Goal: Task Accomplishment & Management: Complete application form

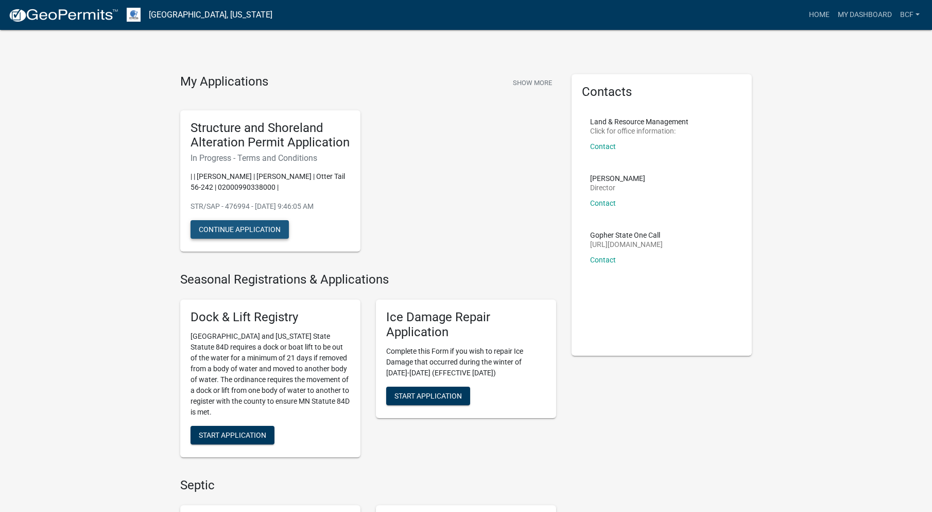
click at [266, 227] on button "Continue Application" at bounding box center [240, 229] width 98 height 19
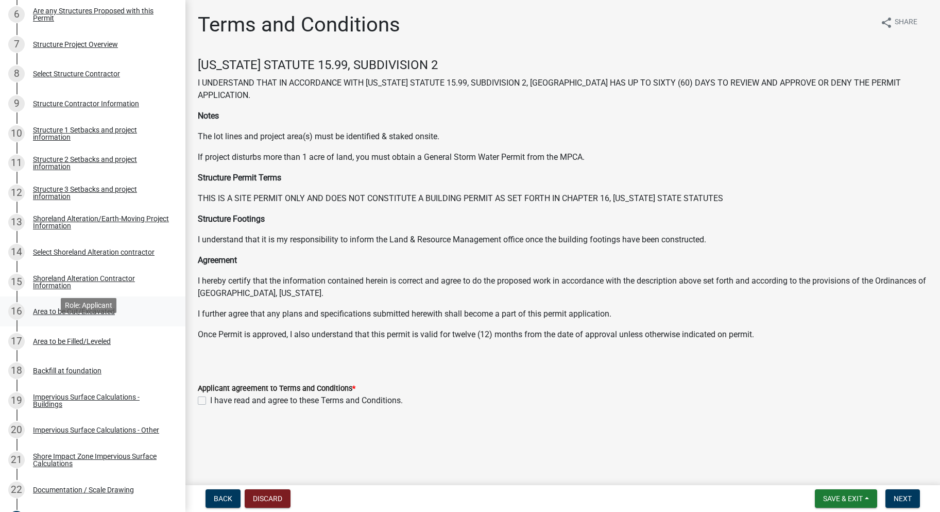
scroll to position [361, 0]
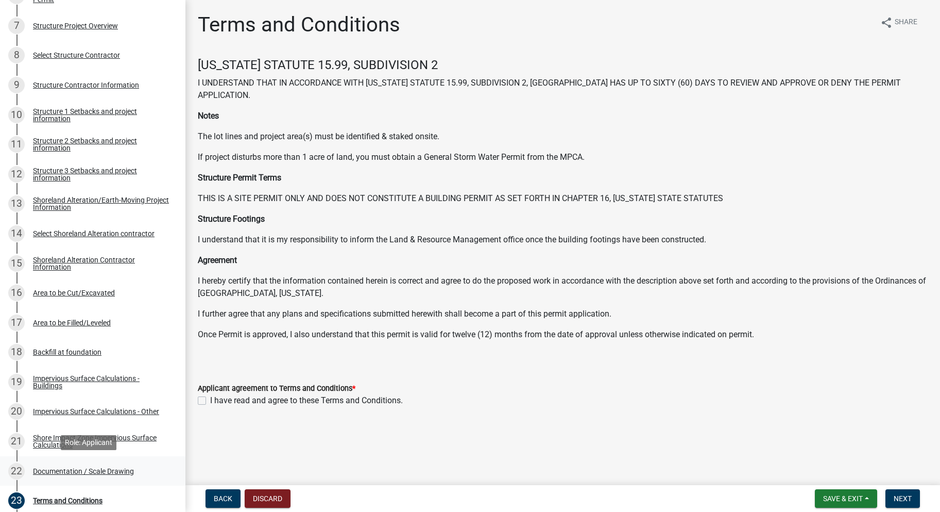
click at [125, 469] on div "Documentation / Scale Drawing" at bounding box center [83, 470] width 101 height 7
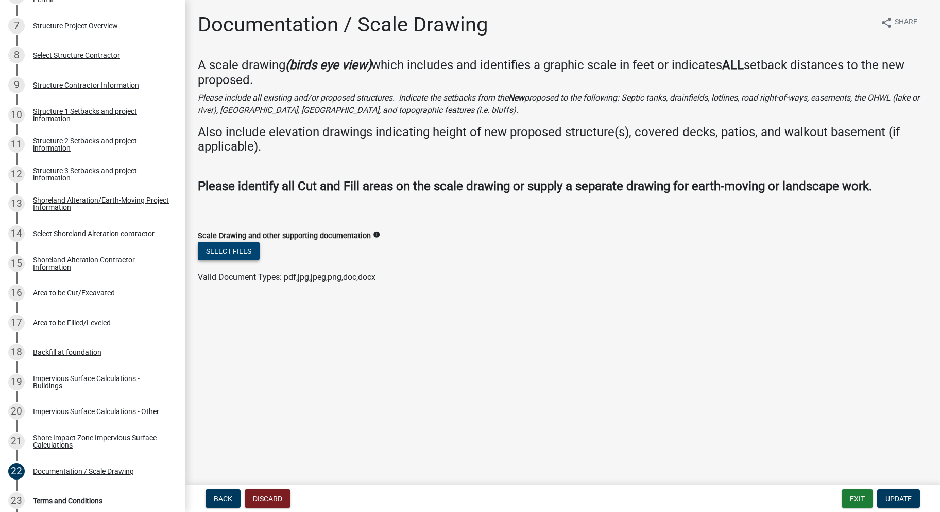
click at [245, 254] on button "Select files" at bounding box center [229, 251] width 62 height 19
click at [244, 249] on button "Select files" at bounding box center [229, 251] width 62 height 19
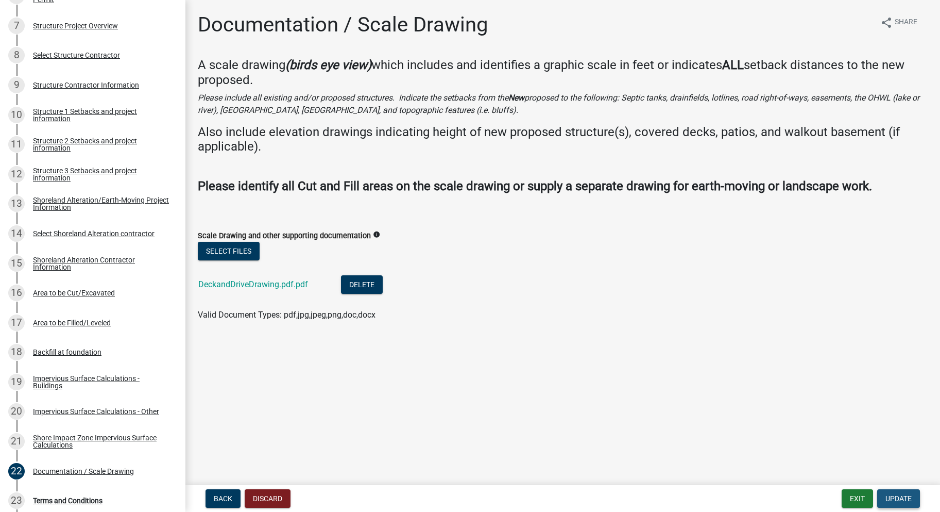
click at [905, 500] on span "Update" at bounding box center [899, 498] width 26 height 8
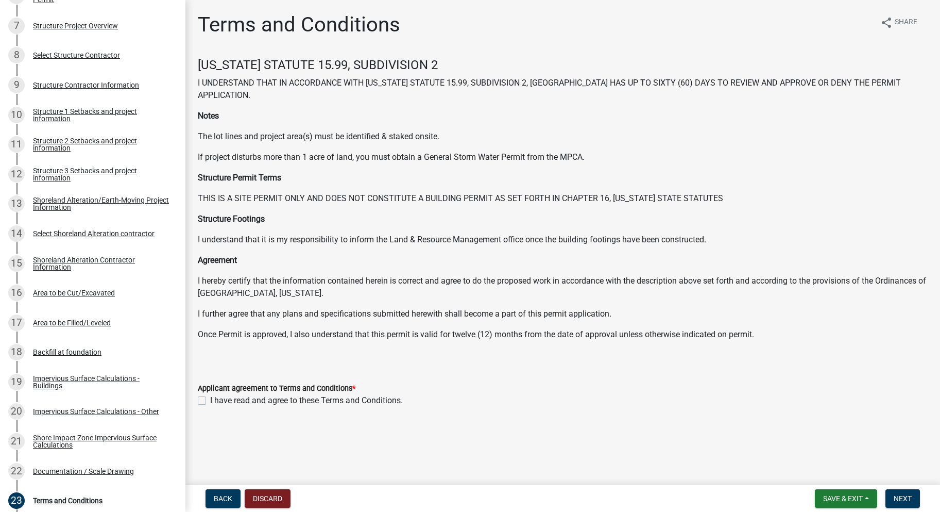
click at [210, 399] on label "I have read and agree to these Terms and Conditions." at bounding box center [306, 400] width 193 height 12
click at [210, 399] on input "I have read and agree to these Terms and Conditions." at bounding box center [213, 397] width 7 height 7
checkbox input "true"
click at [907, 500] on span "Next" at bounding box center [903, 498] width 18 height 8
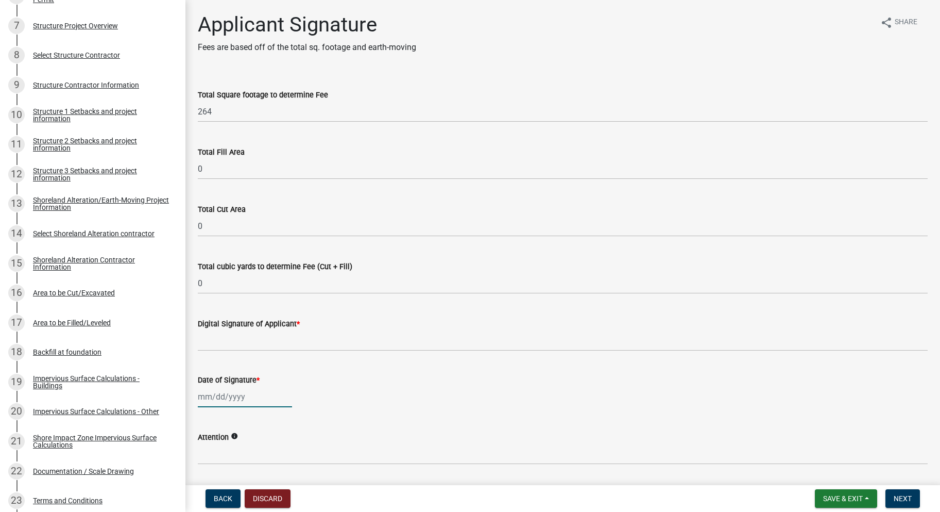
click at [245, 394] on div at bounding box center [245, 396] width 94 height 21
select select "9"
select select "2025"
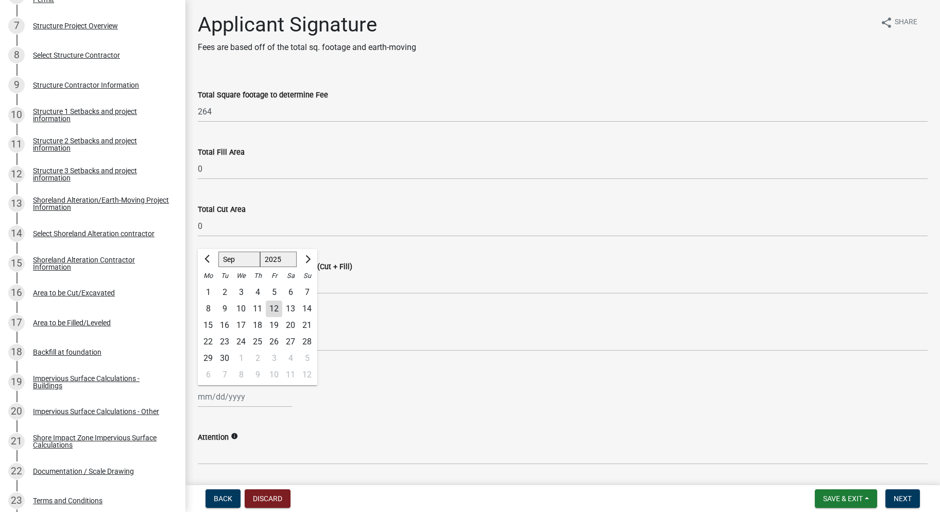
click at [275, 302] on div "12" at bounding box center [274, 308] width 16 height 16
type input "[DATE]"
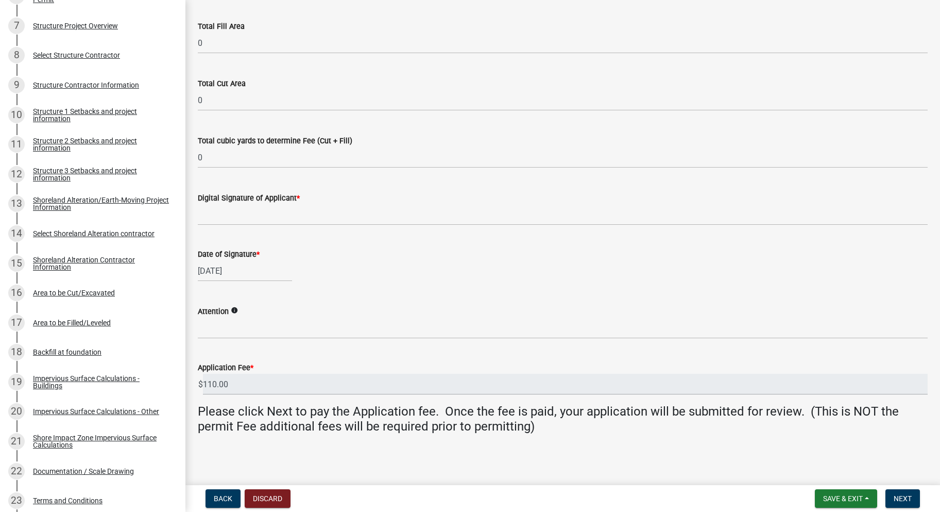
scroll to position [127, 0]
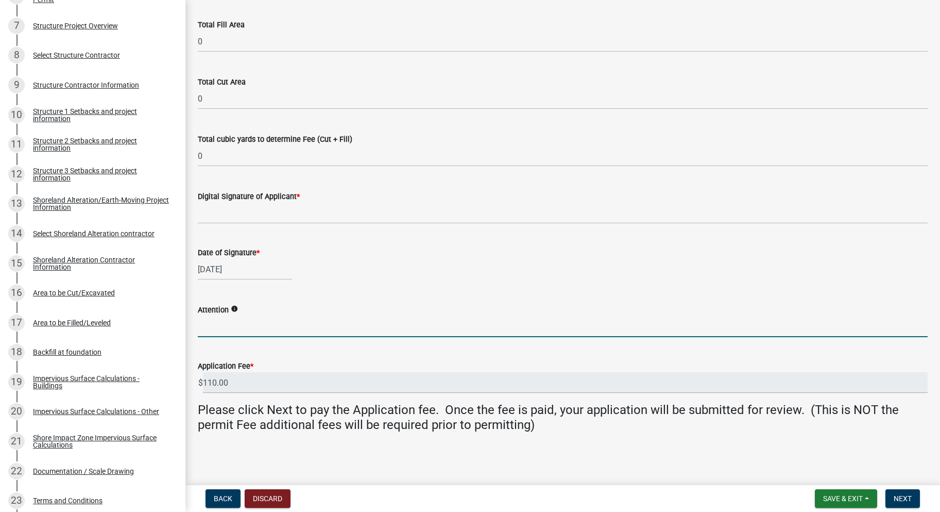
click at [248, 330] on input "Attention" at bounding box center [563, 326] width 730 height 21
type input "[PERSON_NAME]"
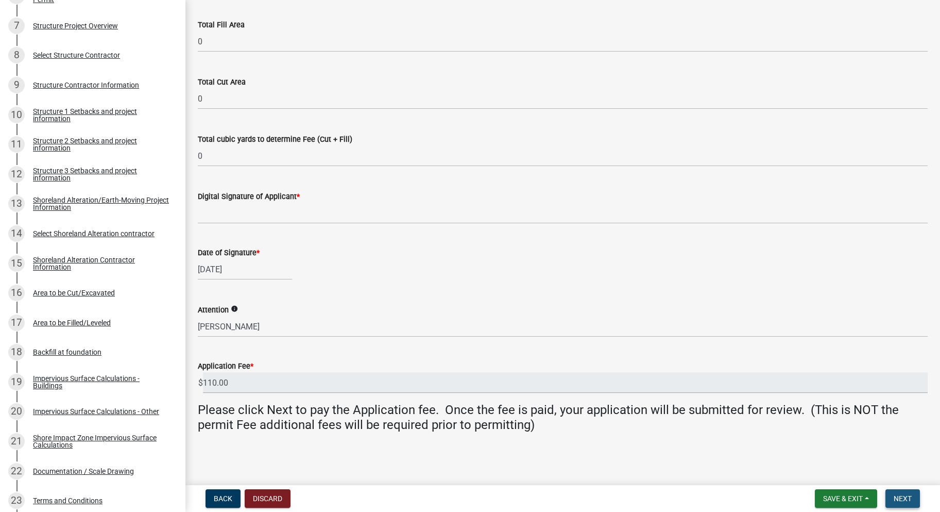
click at [897, 499] on span "Next" at bounding box center [903, 498] width 18 height 8
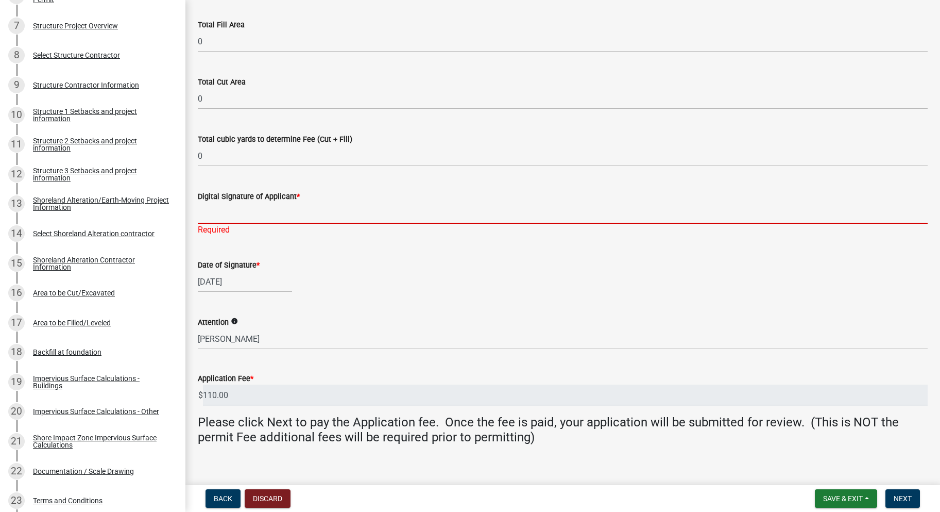
click at [247, 219] on input "Digital Signature of Applicant *" at bounding box center [563, 212] width 730 height 21
type input "[PERSON_NAME]"
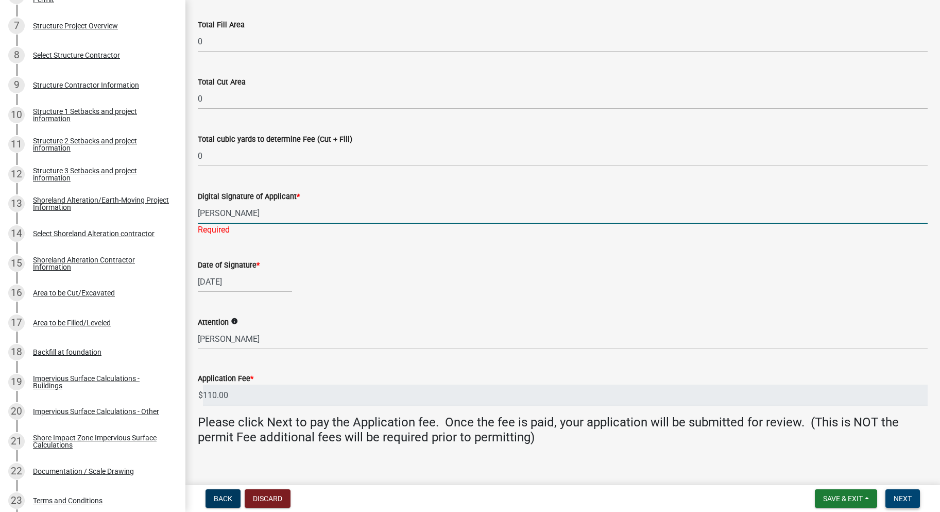
click at [897, 497] on span "Next" at bounding box center [903, 498] width 18 height 8
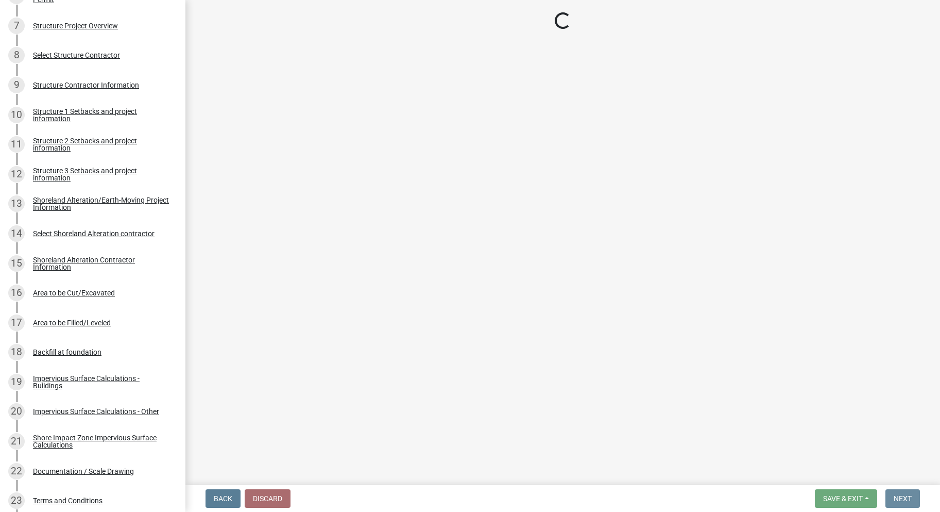
scroll to position [0, 0]
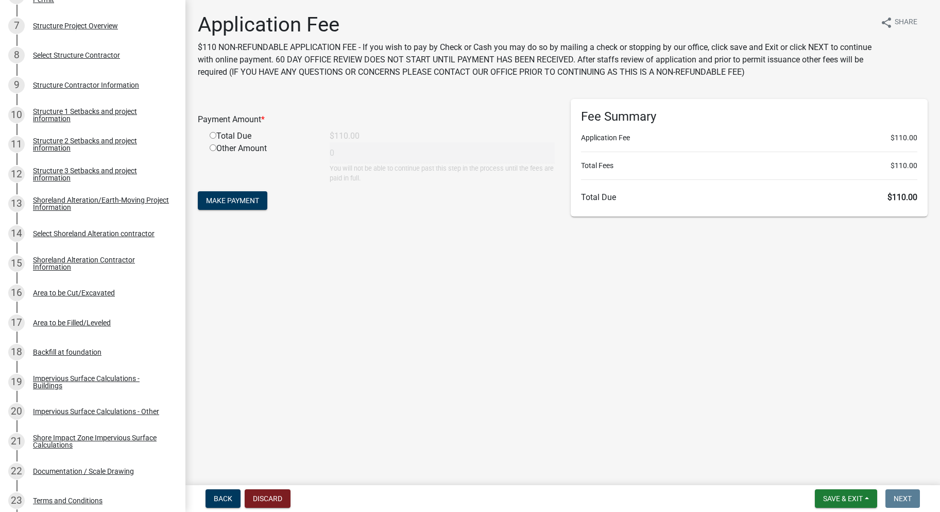
click at [213, 135] on input "radio" at bounding box center [213, 135] width 7 height 7
radio input "true"
type input "110"
click at [237, 196] on span "Make Payment" at bounding box center [232, 200] width 53 height 8
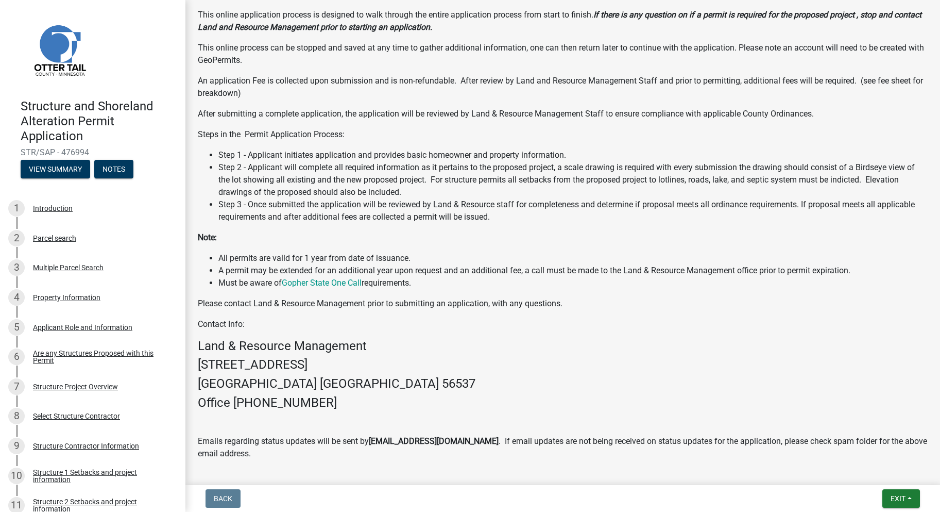
scroll to position [359, 0]
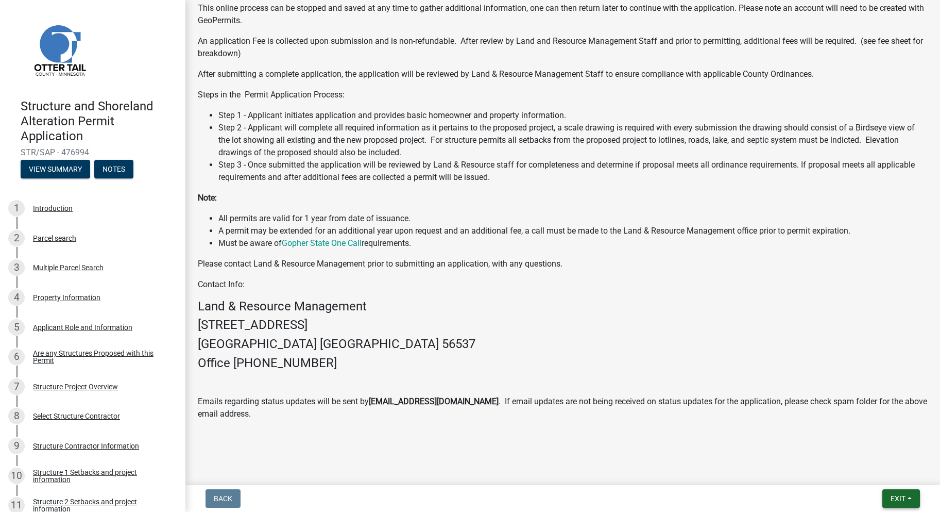
click at [902, 500] on span "Exit" at bounding box center [898, 498] width 15 height 8
click at [861, 468] on button "Save & Exit" at bounding box center [879, 471] width 82 height 25
